Goal: Information Seeking & Learning: Find contact information

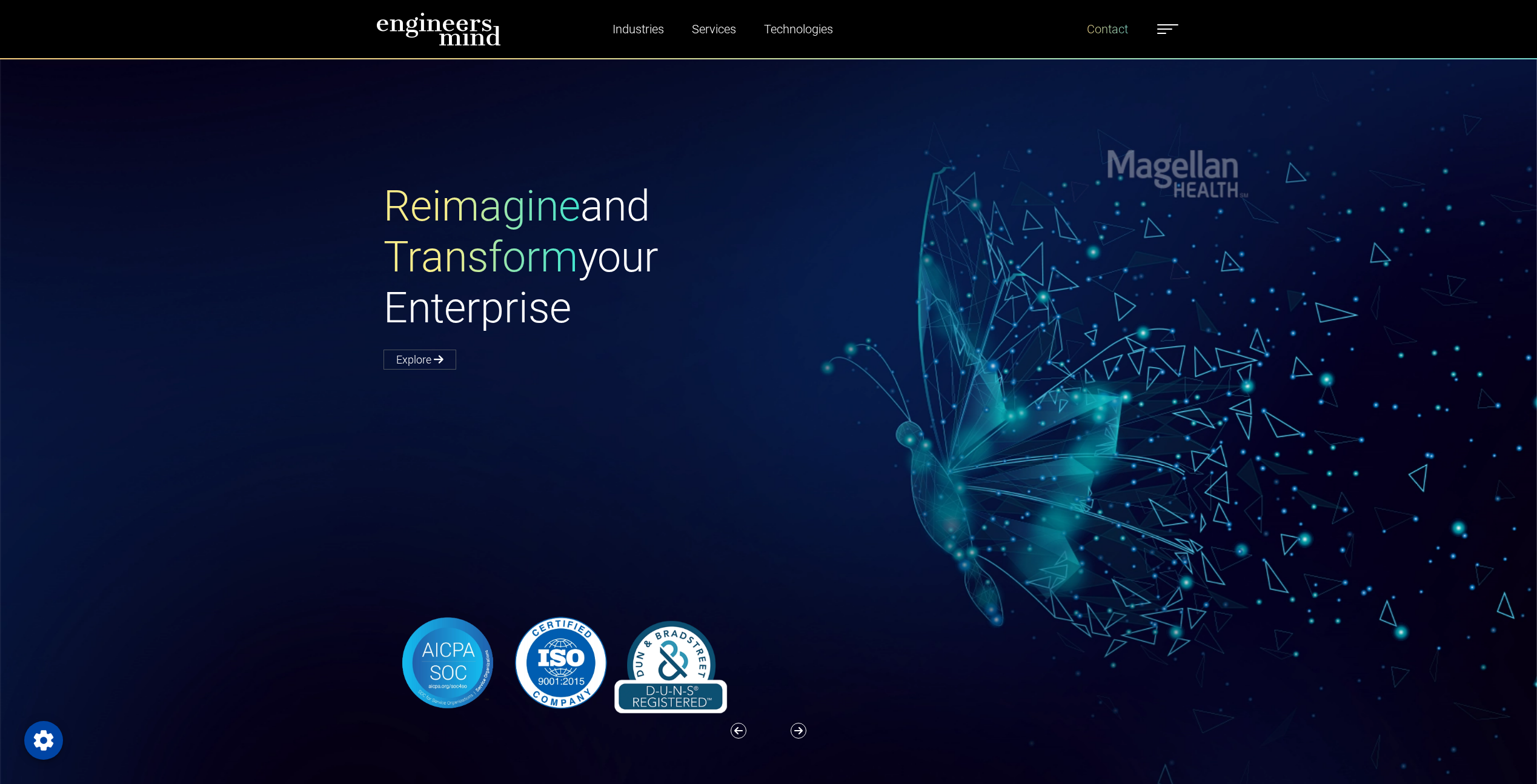
click at [1126, 35] on link "Contact" at bounding box center [1107, 29] width 51 height 28
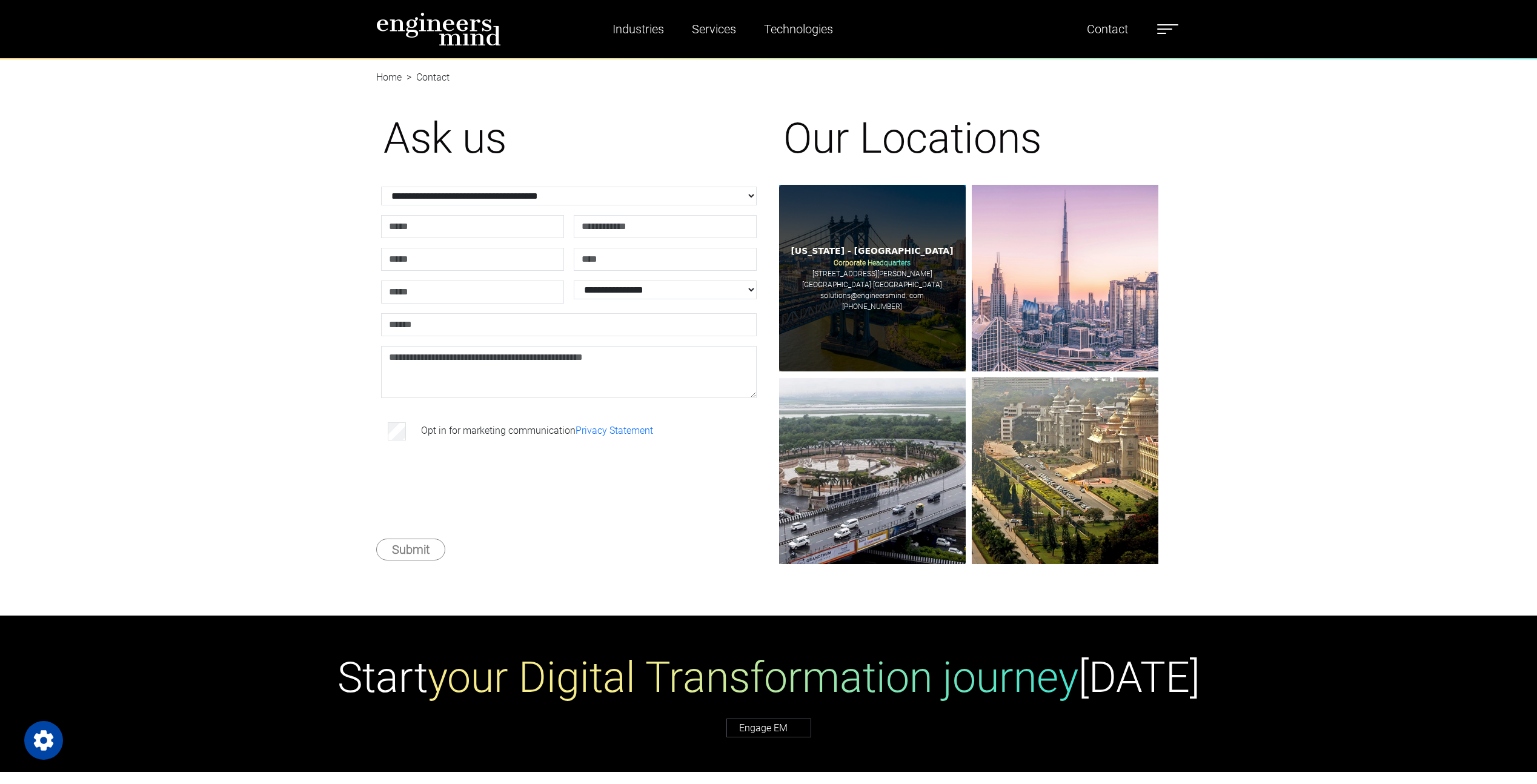
drag, startPoint x: 907, startPoint y: 311, endPoint x: 854, endPoint y: 309, distance: 53.0
click at [854, 309] on div "[US_STATE] - [GEOGRAPHIC_DATA] Corporate Headquarters [STREET_ADDRESS][PERSON_N…" at bounding box center [873, 278] width 187 height 187
copy p "[PHONE_NUMBER]"
